Goal: Find specific page/section: Find specific page/section

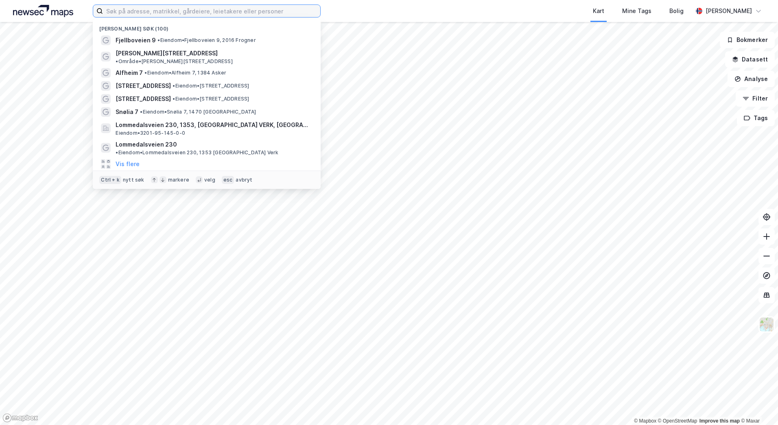
click at [135, 11] on input at bounding box center [211, 11] width 217 height 12
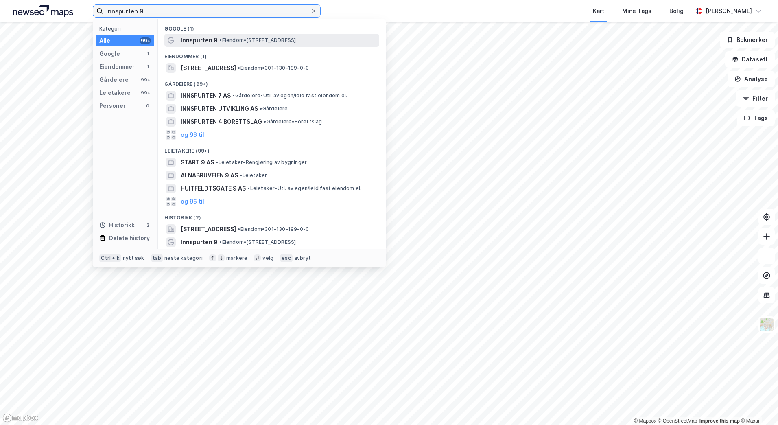
type input "innspurten 9"
click at [239, 40] on span "• Eiendom • [STREET_ADDRESS]" at bounding box center [257, 40] width 77 height 7
